Goal: Transaction & Acquisition: Purchase product/service

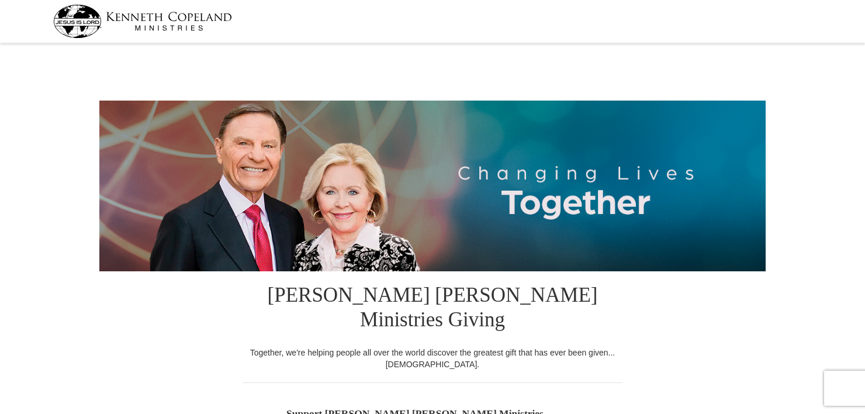
select select "IN"
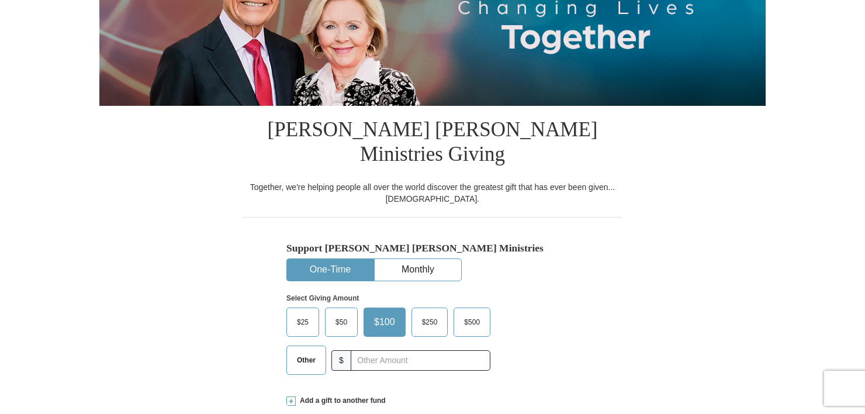
scroll to position [418, 0]
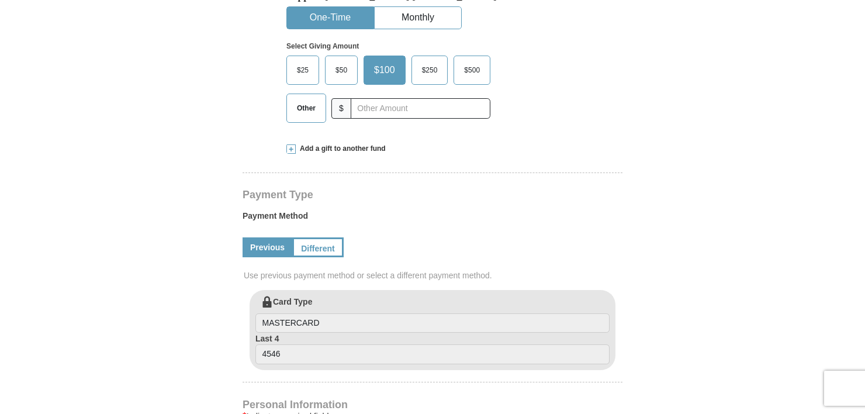
click at [312, 99] on span "Other" at bounding box center [306, 108] width 30 height 18
click at [0, 0] on input "Other" at bounding box center [0, 0] width 0 height 0
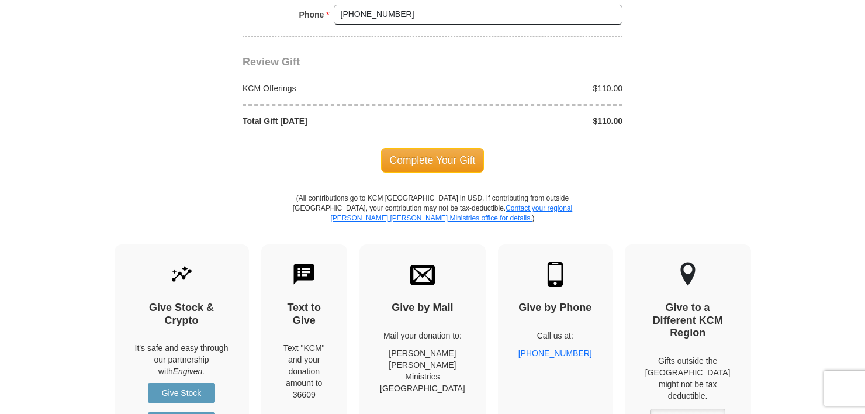
scroll to position [1103, 0]
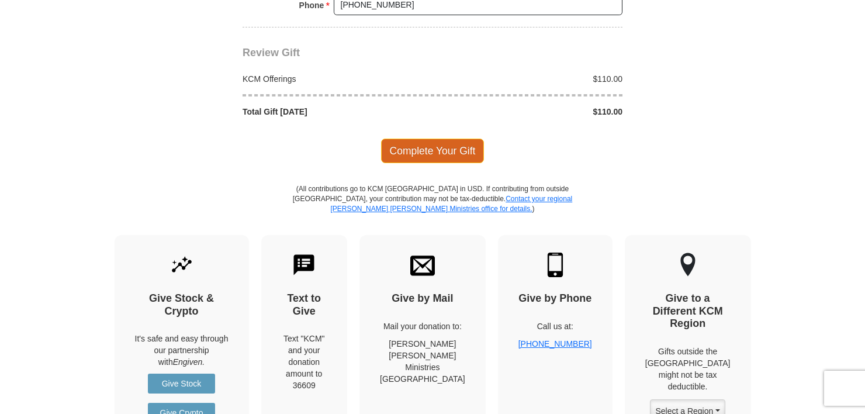
type input "110.00"
click at [422, 139] on span "Complete Your Gift" at bounding box center [433, 151] width 104 height 25
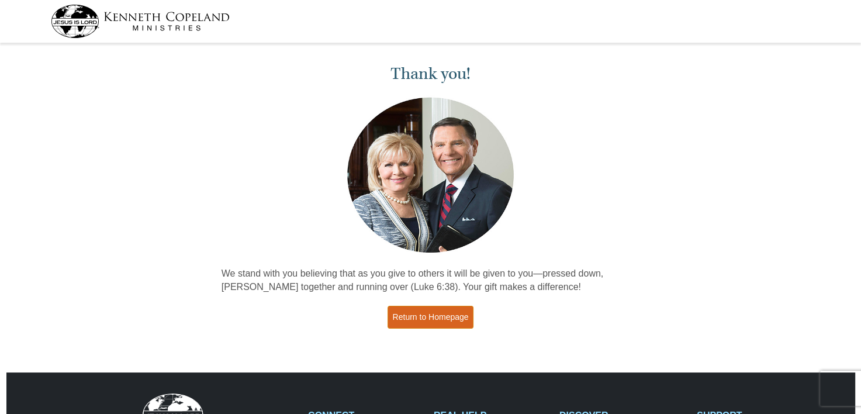
click at [419, 306] on link "Return to Homepage" at bounding box center [431, 317] width 87 height 23
